Goal: Check status

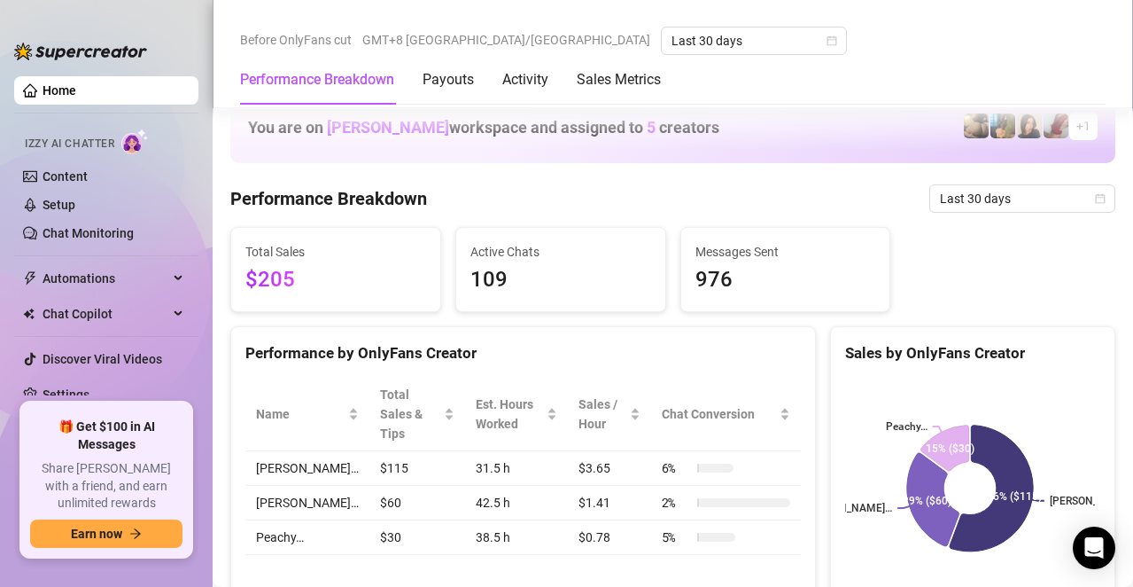
scroll to position [620, 0]
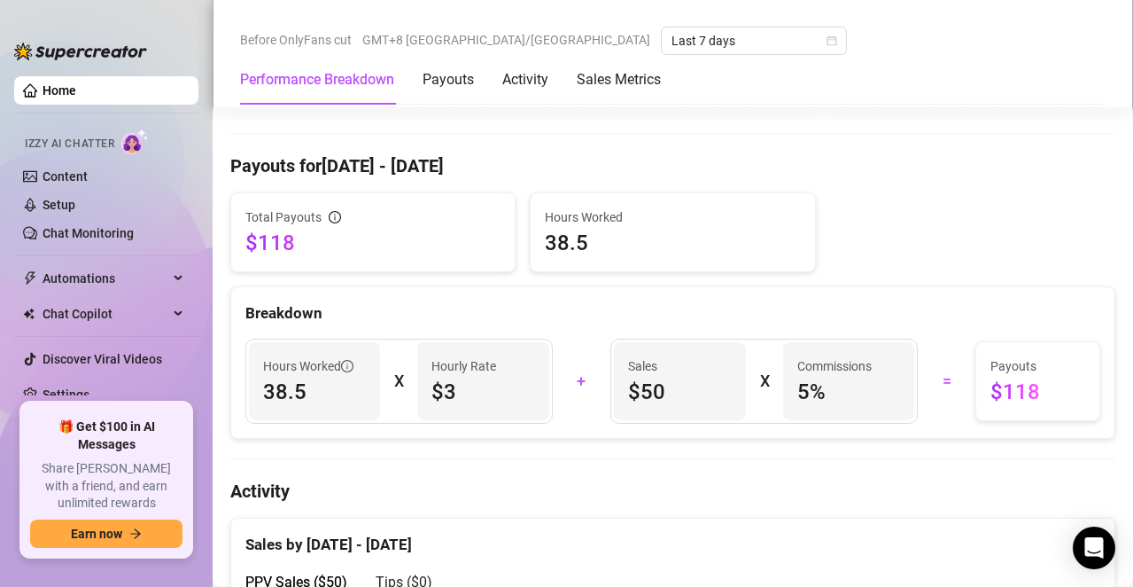
scroll to position [532, 0]
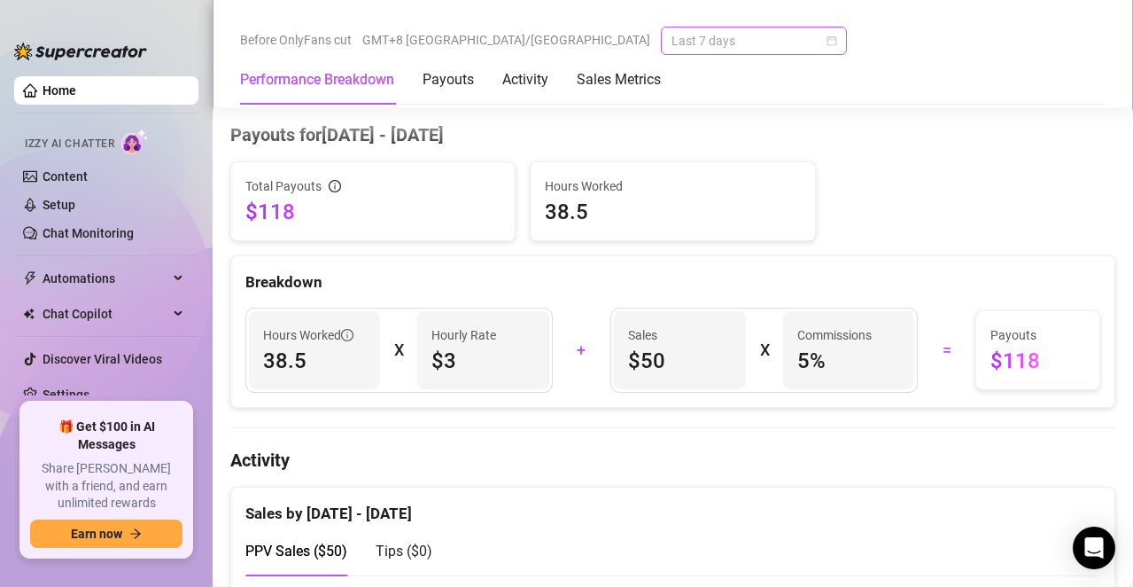
click at [672, 51] on span "Last 7 days" at bounding box center [754, 40] width 165 height 27
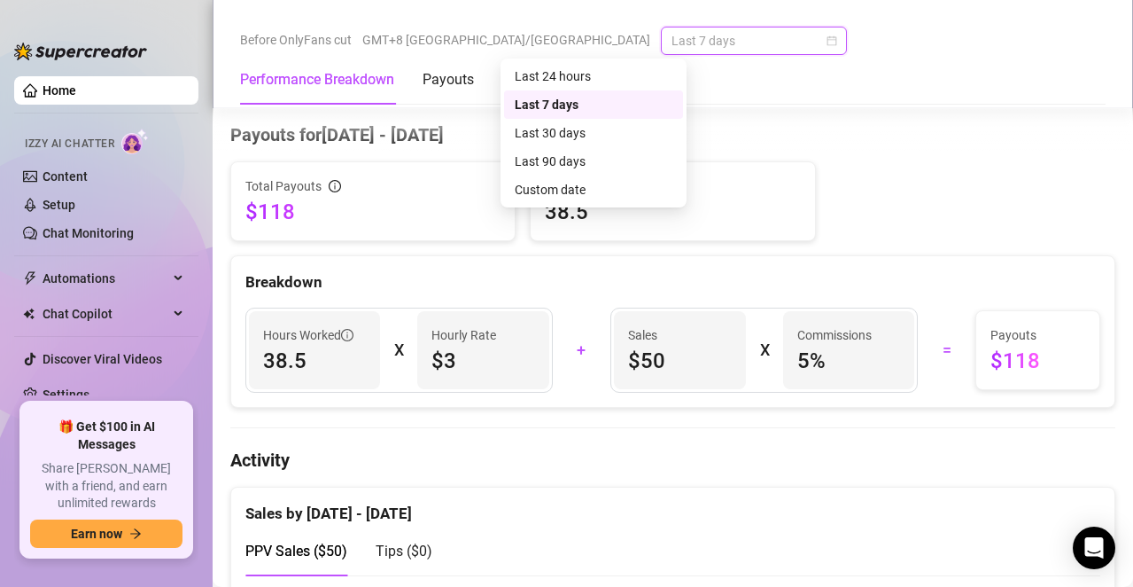
click at [565, 112] on div "Last 7 days" at bounding box center [594, 104] width 158 height 19
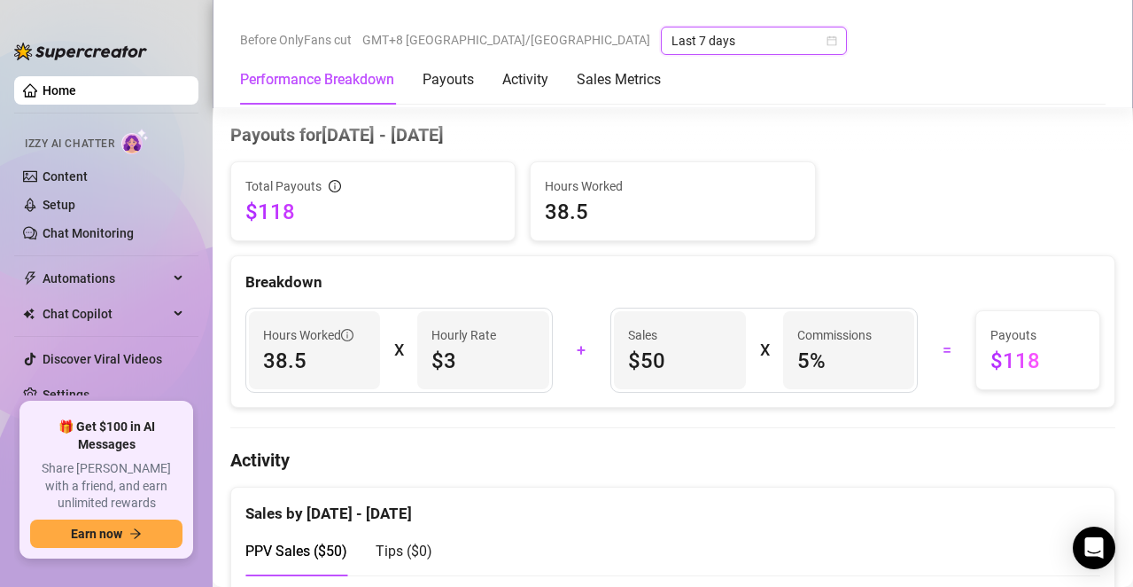
click at [672, 41] on span "Last 7 days" at bounding box center [754, 40] width 165 height 27
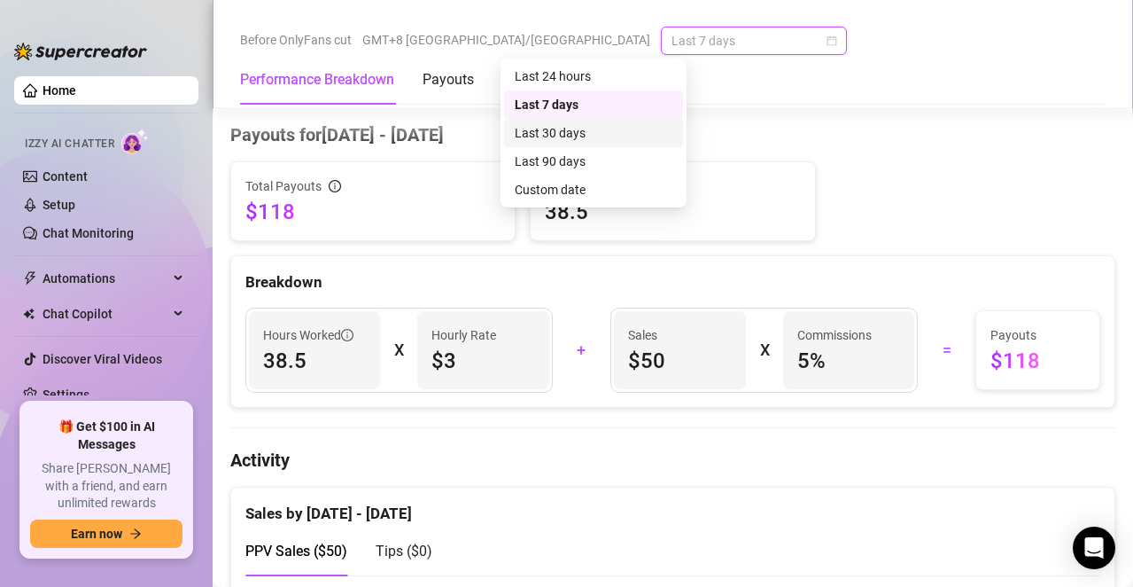
click at [562, 136] on div "Last 30 days" at bounding box center [594, 132] width 158 height 19
